Goal: Contribute content: Add original content to the website for others to see

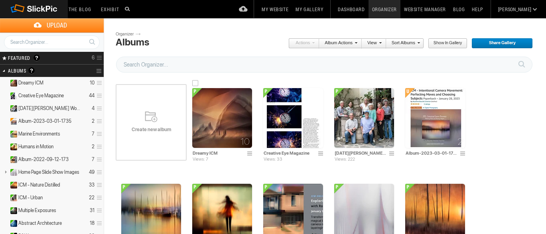
click at [226, 132] on img at bounding box center [222, 118] width 60 height 60
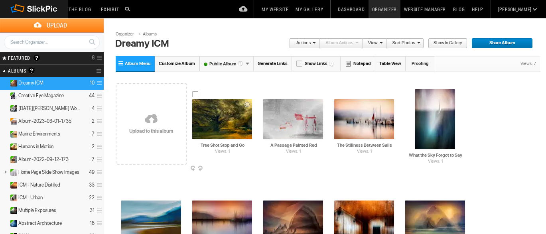
click at [249, 168] on span at bounding box center [251, 169] width 8 height 6
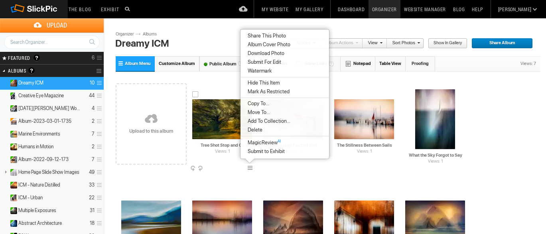
click at [227, 128] on img at bounding box center [222, 119] width 60 height 40
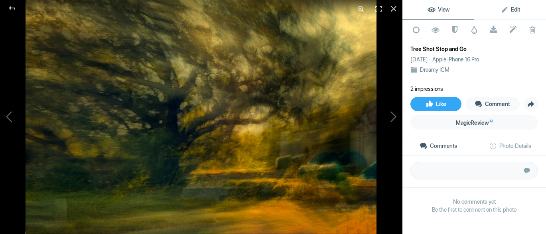
click at [515, 9] on span "Edit" at bounding box center [510, 9] width 20 height 6
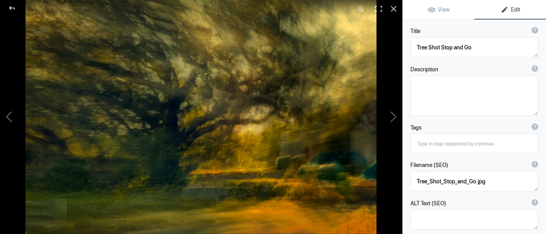
scroll to position [81, 0]
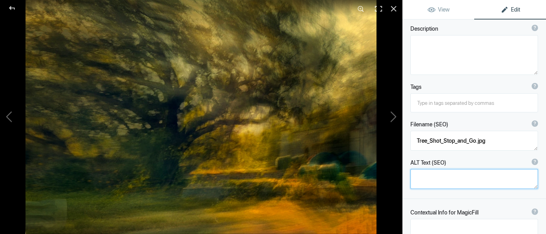
click at [437, 180] on textarea at bounding box center [474, 179] width 128 height 20
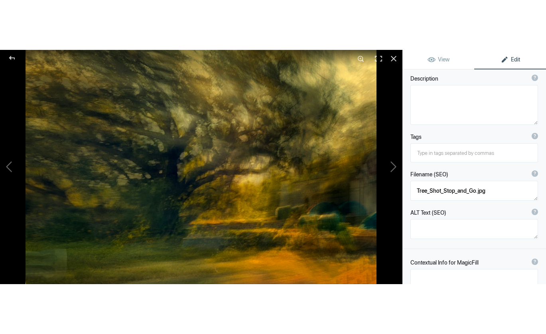
scroll to position [41, 0]
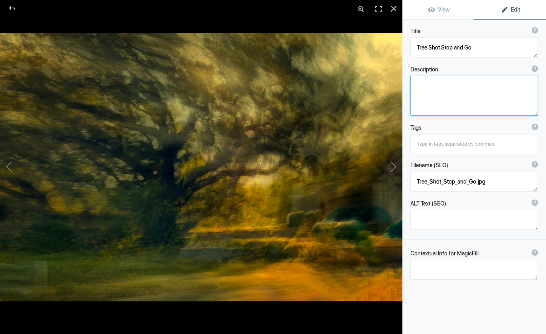
click at [436, 96] on textarea at bounding box center [474, 96] width 128 height 40
paste textarea "ICM photography capturing the golden light and motion of an ancient oak tree – …"
type textarea "ICM photography capturing the golden light and motion of an ancient oak tree – …"
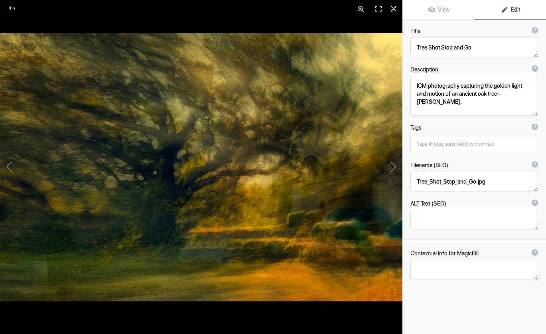
click at [425, 146] on input at bounding box center [474, 143] width 119 height 14
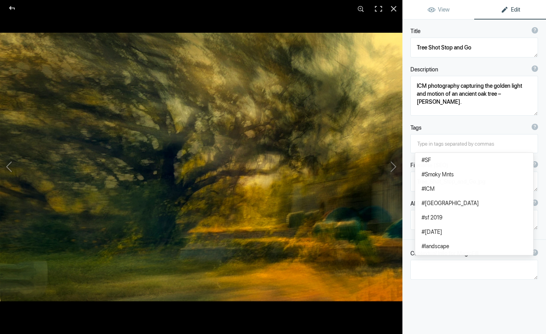
paste input "ICM photography, multiple exposure, abstract photography, fine art photography,…"
type input "ICM photography, multiple exposure, abstract photography, fine art photography,…"
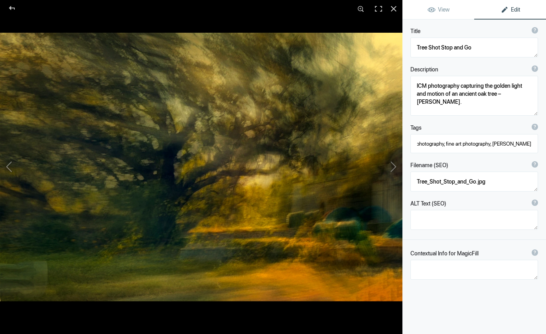
type textarea "Sheltered by the Slant of Time"
type textarea "Sheltered_by_the_Slant_of_Time.jpg"
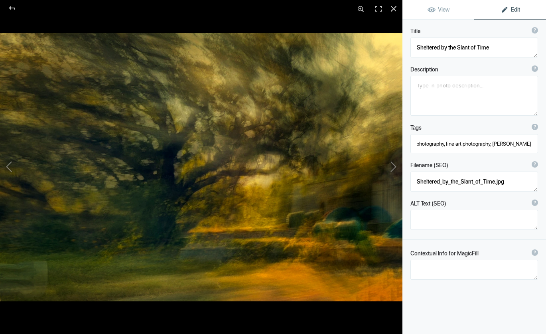
type textarea "What the Sky Forgot to Say"
type textarea "What_the_Sky_Forgot_to_Say.jpg"
type textarea "Tree Shot Stop and Go"
type textarea "ICM photography capturing the golden light and motion of an ancient oak tree – …"
type textarea "Tree_Shot_Stop_and_Go.jpg"
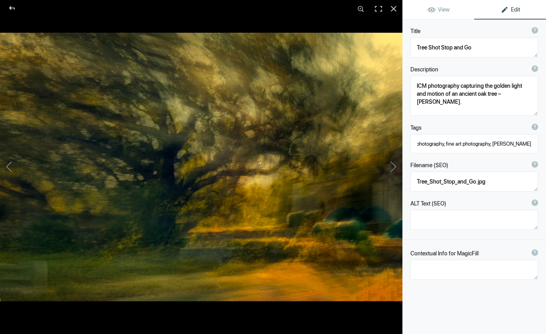
type textarea "Where the Mountains Breathe"
type textarea "Where_the_Mountains_Breathe.jpg"
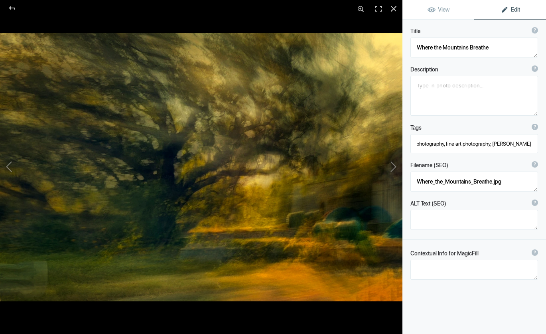
click at [443, 145] on input "ICM photography, multiple exposure, abstract photography, fine art photography,…" at bounding box center [474, 143] width 119 height 14
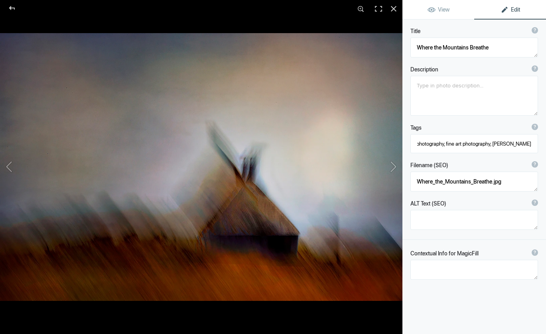
type textarea "House of the Turning Wind"
type textarea "House_of_the_Turning_Wind.jpg"
click at [445, 146] on input "ICM photography, multiple exposure, abstract photography, fine art photography,…" at bounding box center [474, 143] width 119 height 14
click at [418, 145] on input "ICM photography, multiple exposure, abstract photography, fine art photography,…" at bounding box center [474, 143] width 119 height 14
click at [415, 146] on input "ICM photography, multiple exposure, abstract photography, fine art photography,…" at bounding box center [474, 143] width 119 height 14
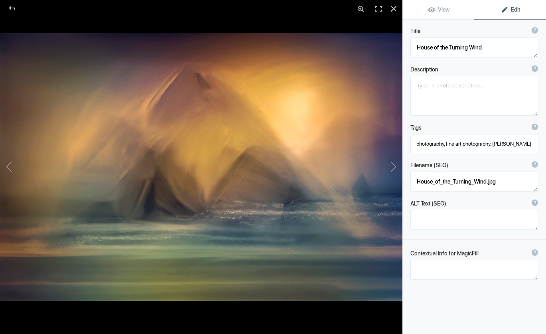
type textarea "Where Water Whispers to Stone"
type textarea "Where_Water_Whispers_to_Stone.jpg"
drag, startPoint x: 413, startPoint y: 146, endPoint x: 522, endPoint y: 150, distance: 108.5
click at [522, 150] on div "ICM photography, multiple exposure, abstract photography, fine art photography,…" at bounding box center [474, 143] width 127 height 18
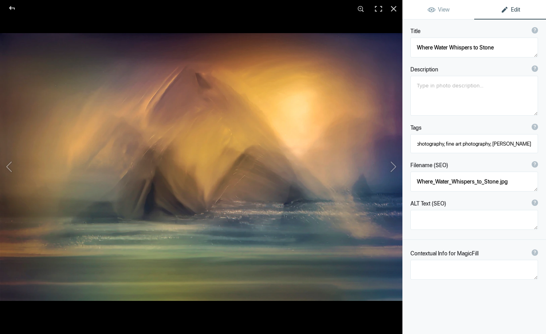
drag, startPoint x: 534, startPoint y: 145, endPoint x: 387, endPoint y: 148, distance: 147.5
click at [402, 148] on div "View Edit Run MagicFill AI Your AI credits: 486 of 500 You have used all your A…" at bounding box center [473, 167] width 143 height 334
type input "ICM photography, multiple exposure, abstract"
drag, startPoint x: 521, startPoint y: 143, endPoint x: 411, endPoint y: 144, distance: 109.6
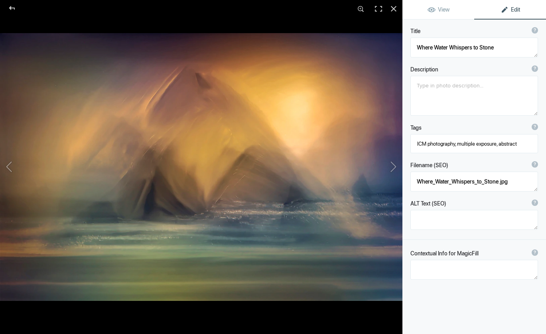
click at [415, 144] on input "ICM photography, multiple exposure, abstract" at bounding box center [474, 143] width 119 height 14
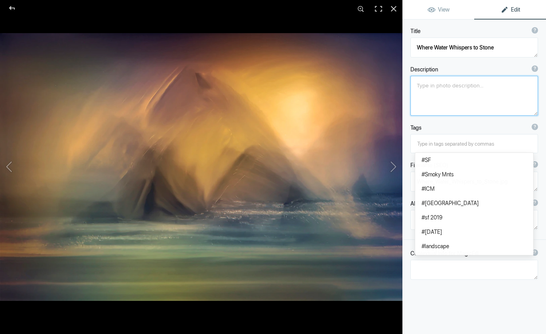
click at [455, 114] on textarea at bounding box center [474, 96] width 128 height 40
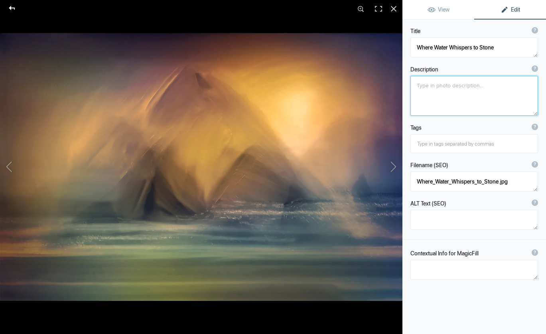
click at [13, 7] on div at bounding box center [12, 8] width 29 height 16
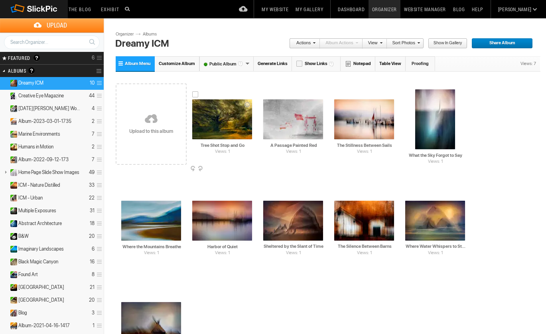
click at [221, 112] on img at bounding box center [222, 119] width 60 height 40
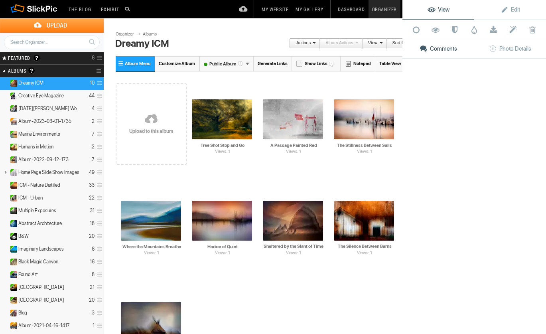
scroll to position [0, 0]
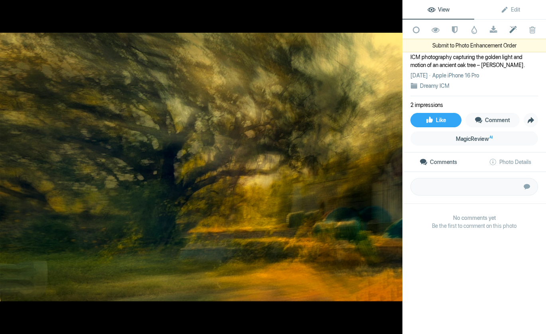
click at [513, 28] on span at bounding box center [513, 30] width 20 height 8
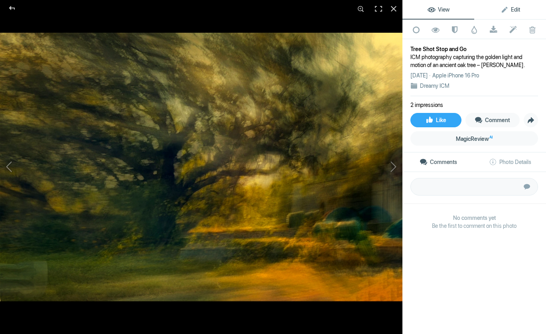
click at [504, 8] on span "Edit" at bounding box center [510, 9] width 20 height 6
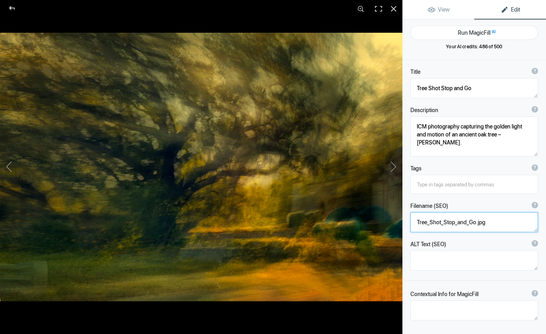
drag, startPoint x: 495, startPoint y: 226, endPoint x: 405, endPoint y: 228, distance: 90.1
click at [410, 228] on textarea at bounding box center [474, 222] width 128 height 20
paste textarea "roxanne-overton-icm-photography-tree-shot-stop-and-g"
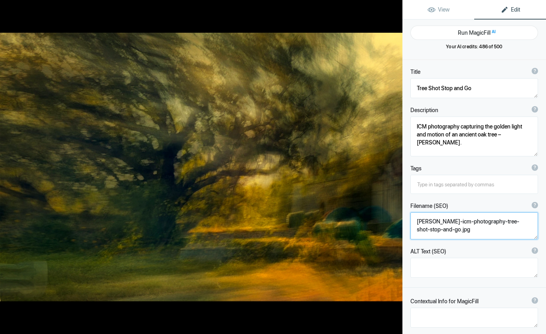
type textarea "roxanne-overton-icm-photography-tree-shot-stop-and-go.jpg"
click at [425, 191] on input at bounding box center [474, 184] width 119 height 14
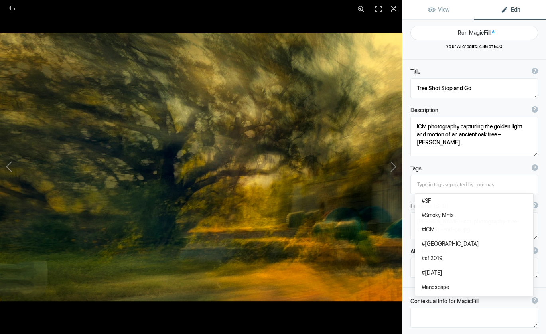
paste input "abstract photography, fine art photography, Roxanne Overton"
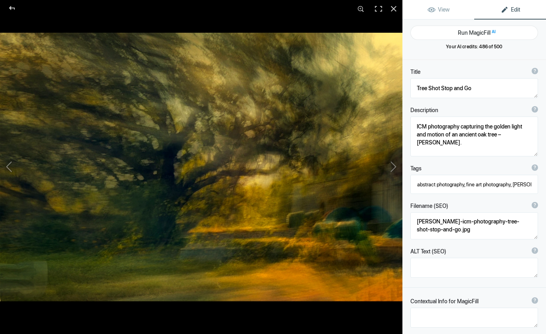
scroll to position [0, 21]
click at [446, 186] on input "abstract photography, fine art photography, Roxanne Overton" at bounding box center [474, 184] width 119 height 14
paste input "ICM photography,"
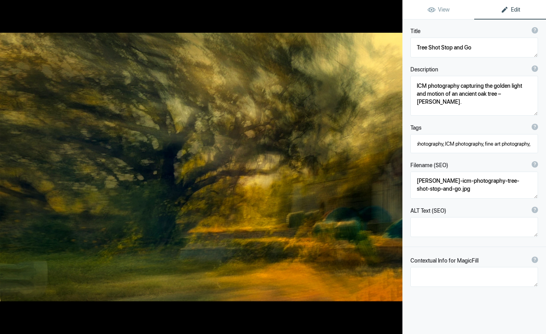
type input "abstract photography, ICM photography, fine art photography, Roxanne Overton"
click at [421, 229] on textarea at bounding box center [474, 227] width 128 height 20
paste textarea "ICM photography – abstract oak tree in golden light – Roxanne Overton"
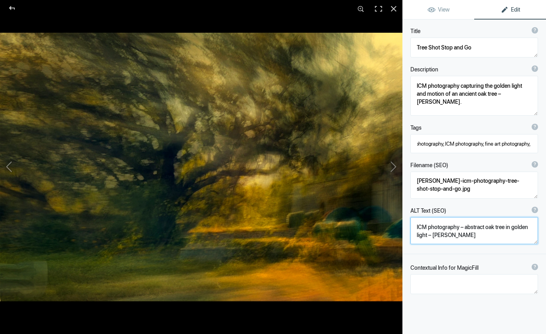
scroll to position [1, 0]
type textarea "ICM photography – abstract oak tree in golden light – Roxanne Overton"
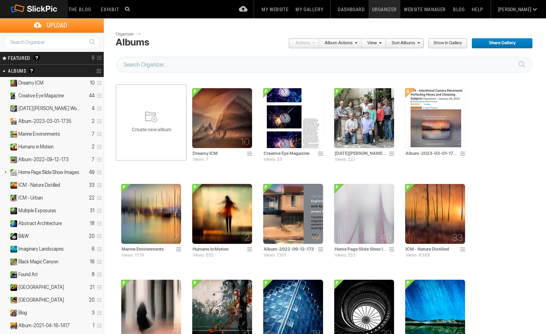
click at [427, 12] on link "Website Manager" at bounding box center [424, 9] width 49 height 18
